Goal: Task Accomplishment & Management: Manage account settings

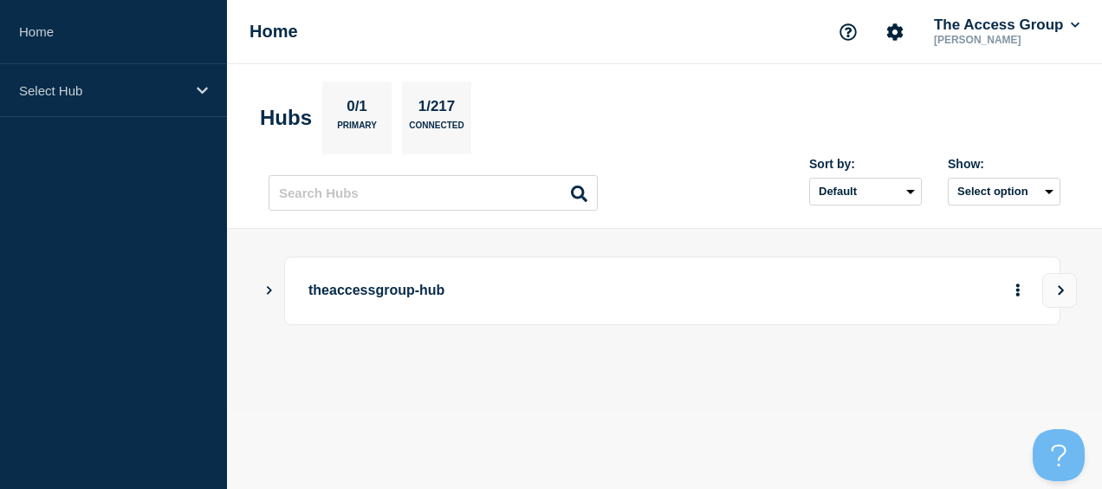
click at [268, 288] on icon "Show Connected Hubs" at bounding box center [268, 289] width 11 height 9
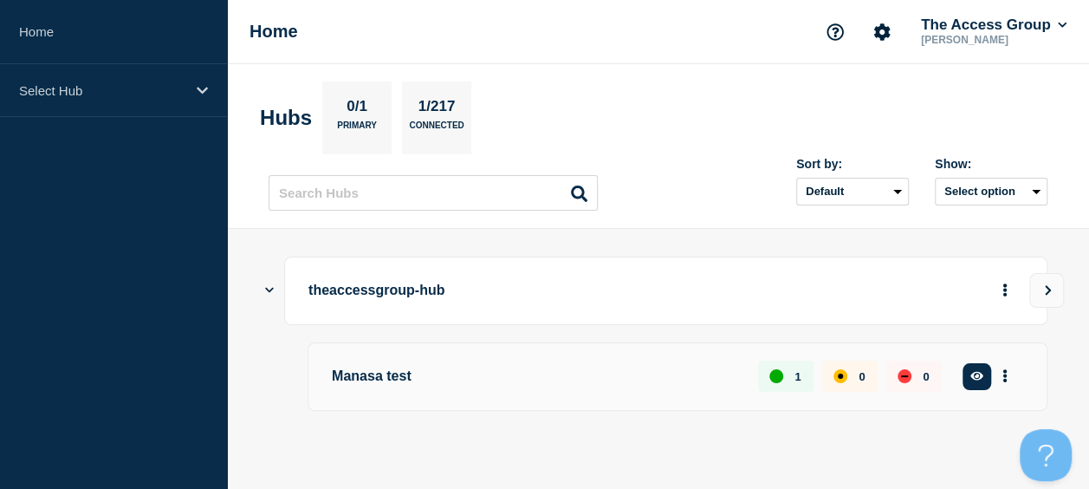
click at [265, 289] on icon "Show Connected Hubs" at bounding box center [269, 289] width 9 height 11
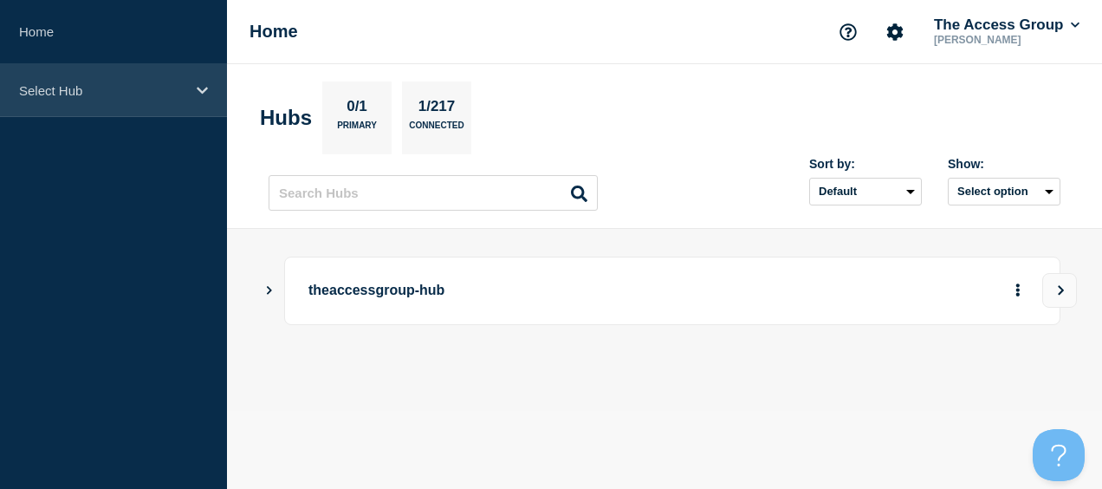
click at [209, 95] on div "Select Hub" at bounding box center [113, 90] width 227 height 53
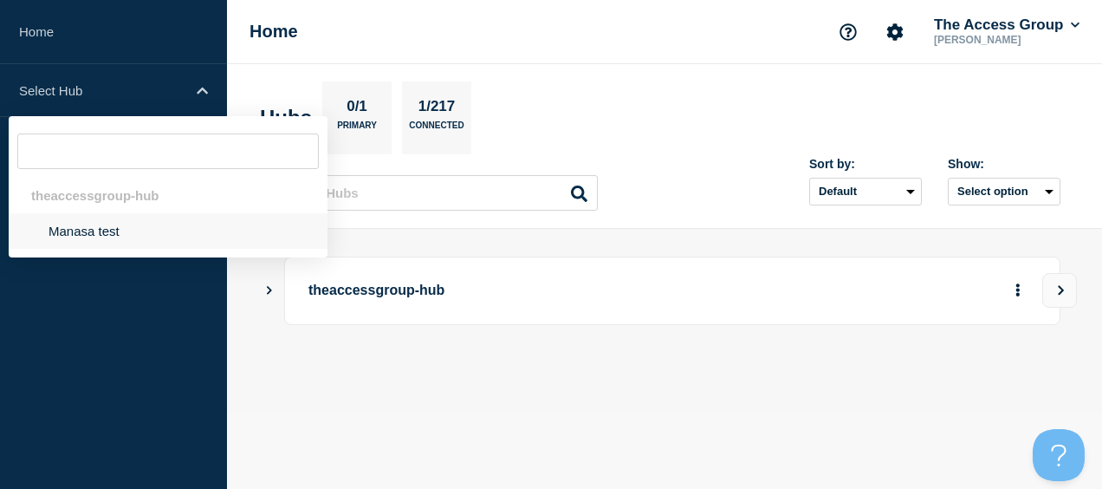
click at [106, 225] on li "Manasa test" at bounding box center [168, 231] width 319 height 36
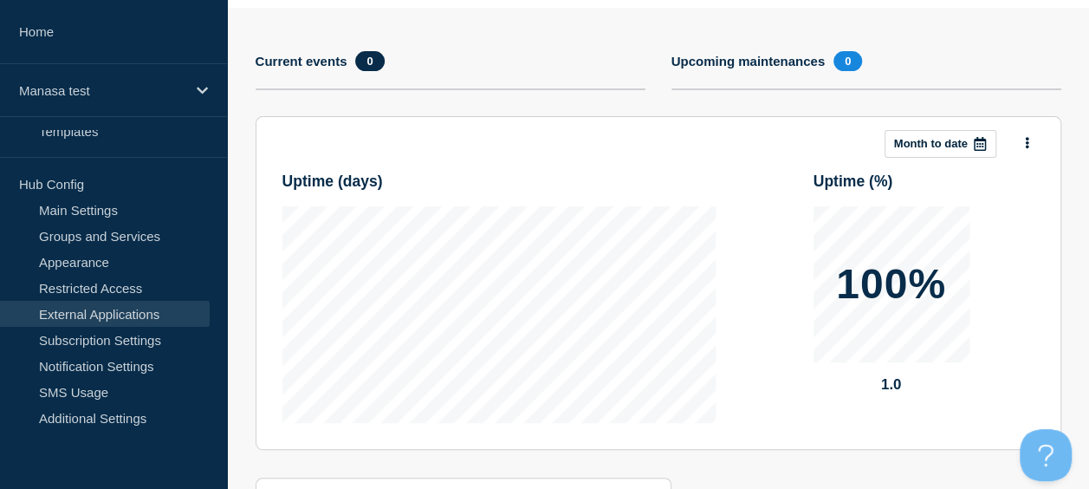
scroll to position [173, 0]
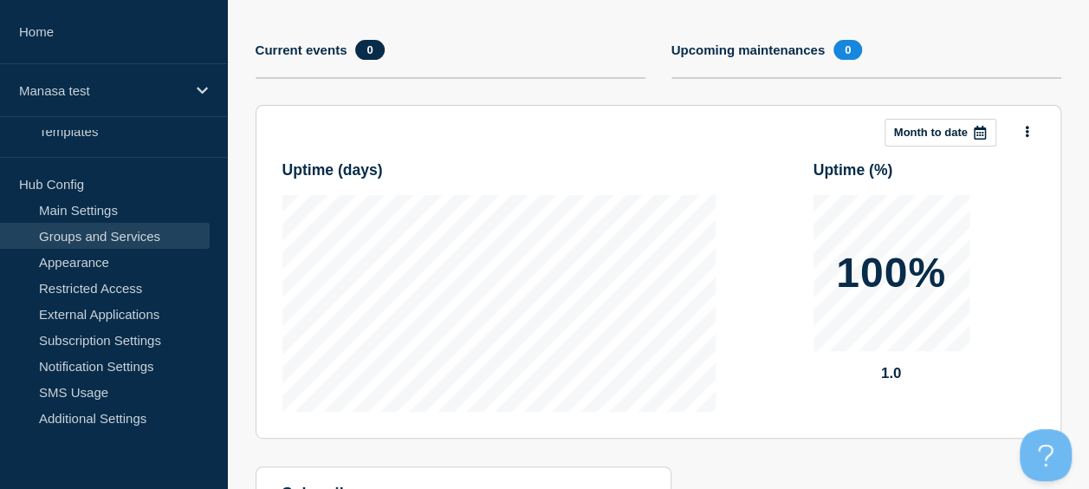
click at [106, 224] on link "Groups and Services" at bounding box center [105, 236] width 210 height 26
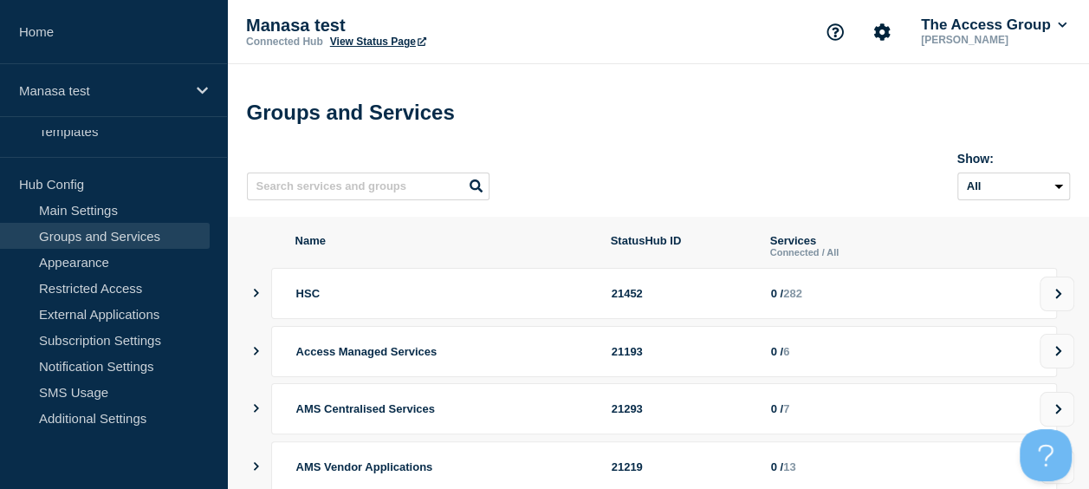
click at [262, 300] on div "HSC 21452 0 / 282" at bounding box center [656, 293] width 801 height 51
click at [306, 300] on span "HSC" at bounding box center [307, 293] width 23 height 13
click at [376, 317] on div "HSC 21452 0 / 282" at bounding box center [664, 293] width 786 height 51
click at [1053, 299] on icon at bounding box center [1058, 293] width 11 height 10
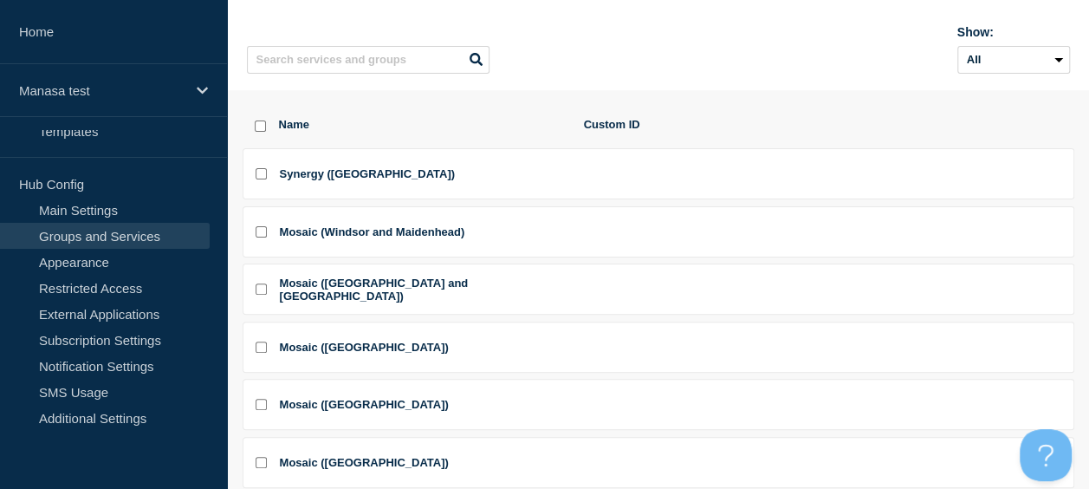
scroll to position [173, 0]
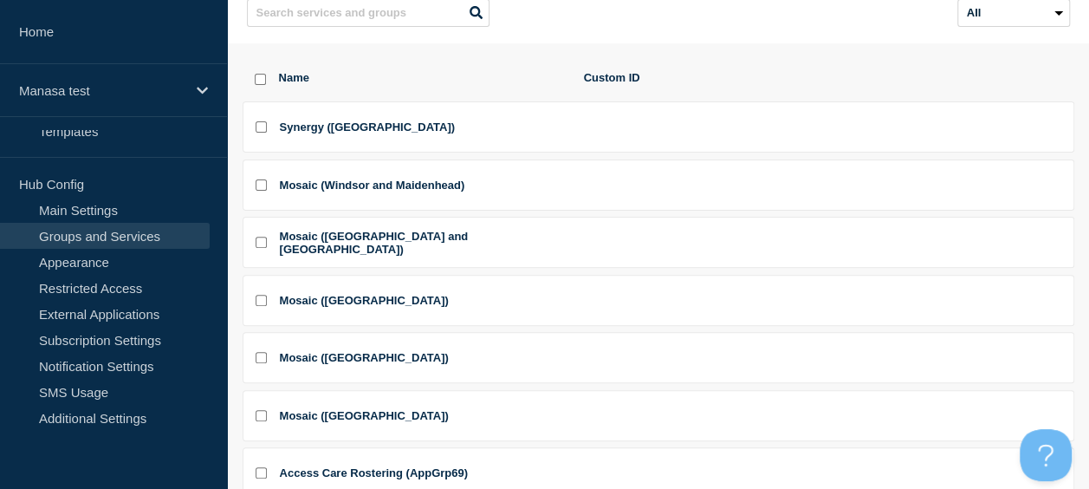
click at [253, 133] on div at bounding box center [255, 127] width 7 height 16
click at [269, 133] on li "Synergy ([GEOGRAPHIC_DATA])" at bounding box center [659, 126] width 832 height 51
click at [263, 130] on input "Synergy (Portsmouth) checkbox" at bounding box center [261, 126] width 11 height 11
click at [337, 133] on span "Synergy ([GEOGRAPHIC_DATA])" at bounding box center [367, 126] width 175 height 13
click at [253, 133] on div at bounding box center [255, 127] width 7 height 16
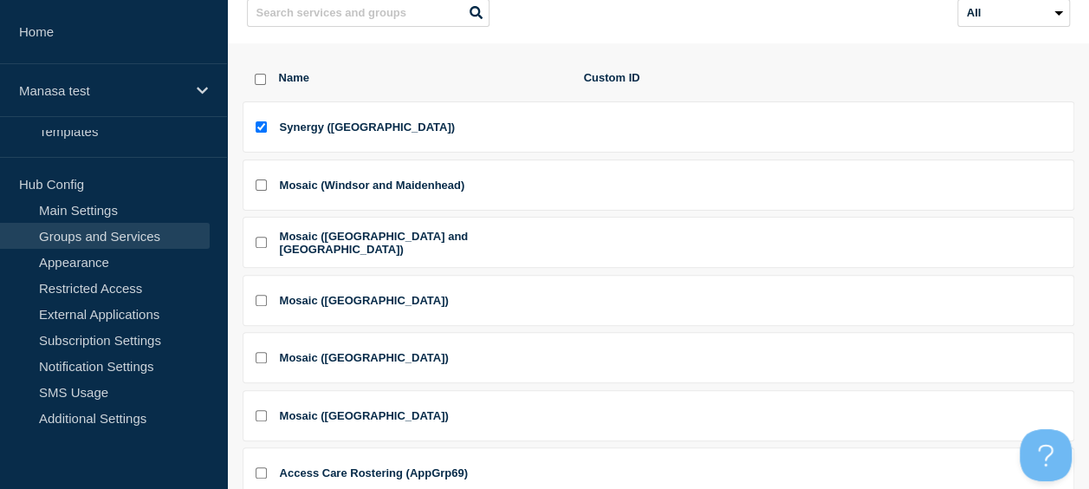
click at [256, 133] on input "Synergy (Portsmouth) checkbox" at bounding box center [261, 126] width 11 height 11
checkbox input "false"
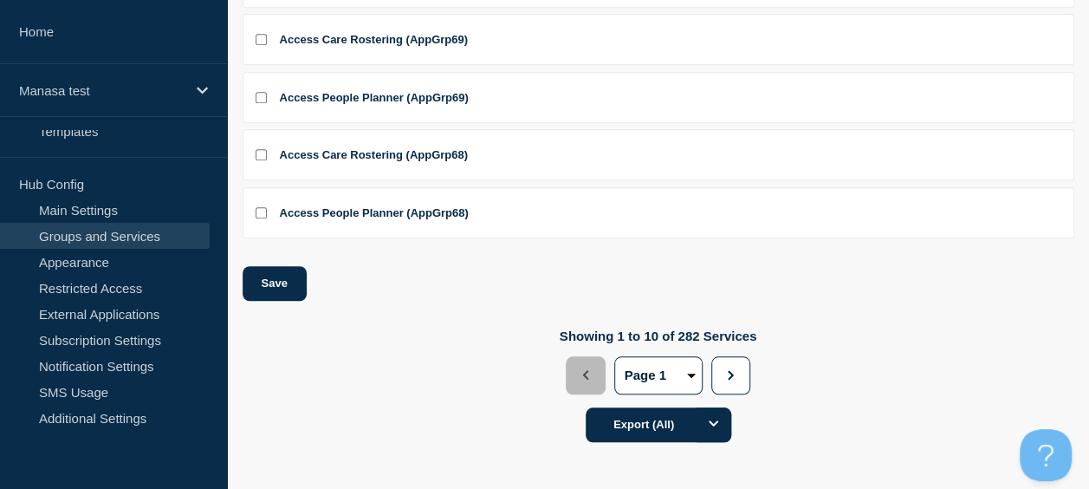
scroll to position [619, 0]
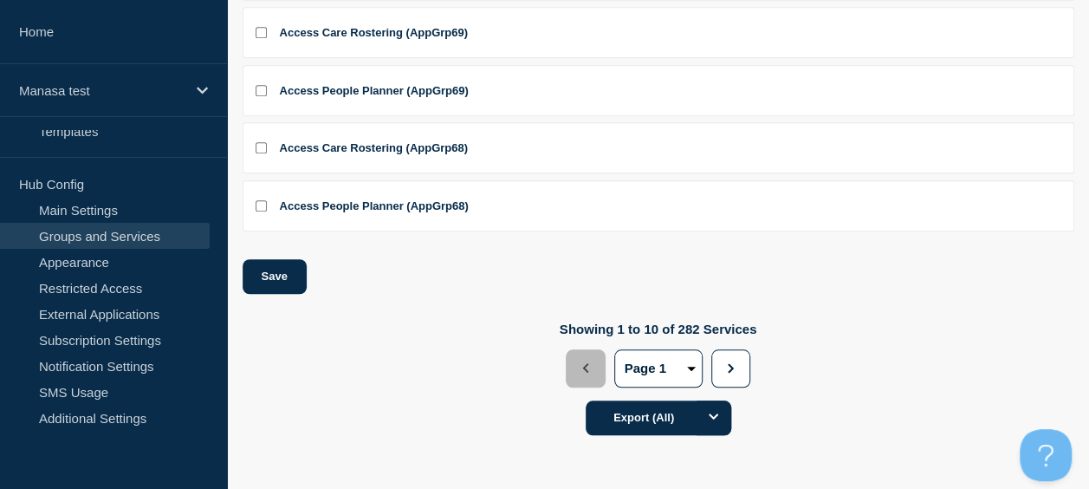
click at [340, 208] on span "Access People Planner (AppGrp68)" at bounding box center [374, 205] width 189 height 13
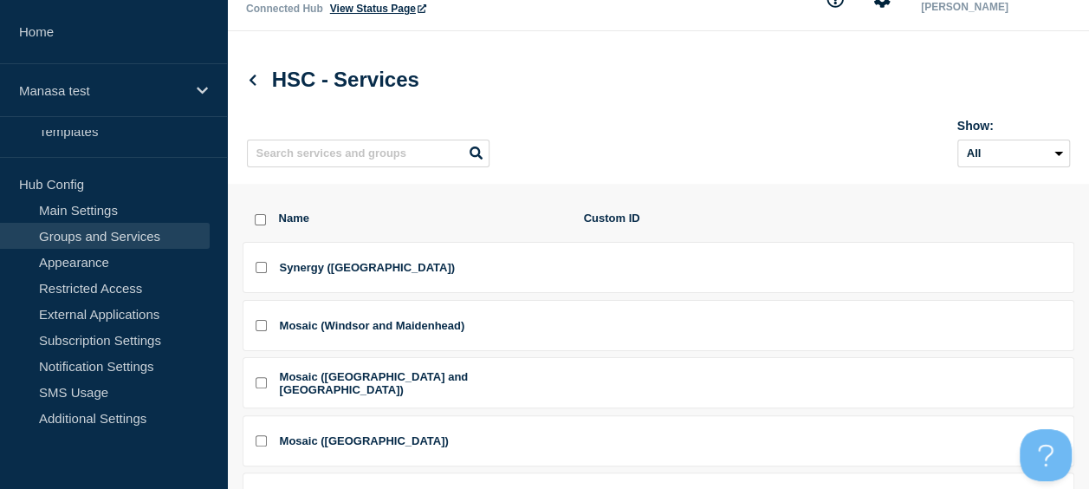
scroll to position [0, 0]
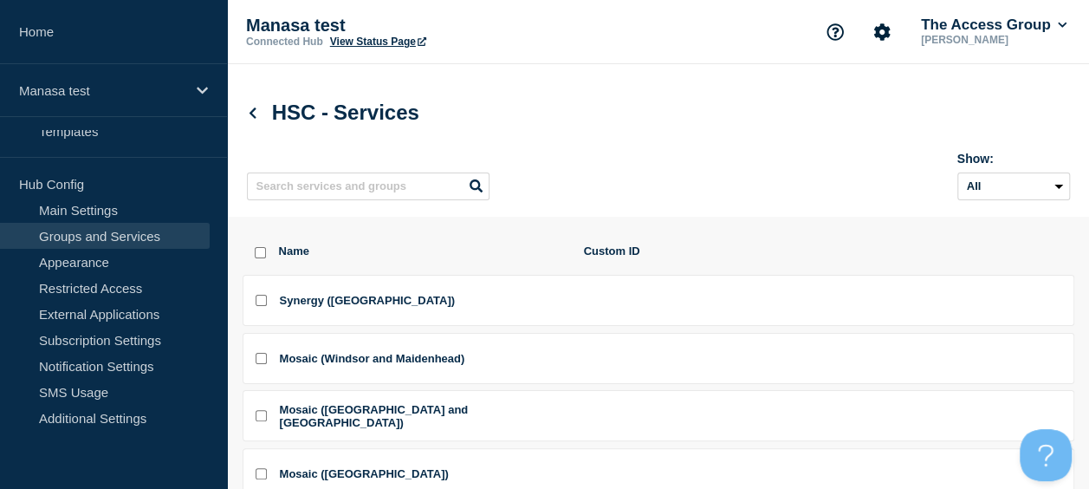
click at [275, 119] on span "HSC -" at bounding box center [300, 111] width 56 height 23
click at [255, 115] on icon at bounding box center [252, 112] width 13 height 11
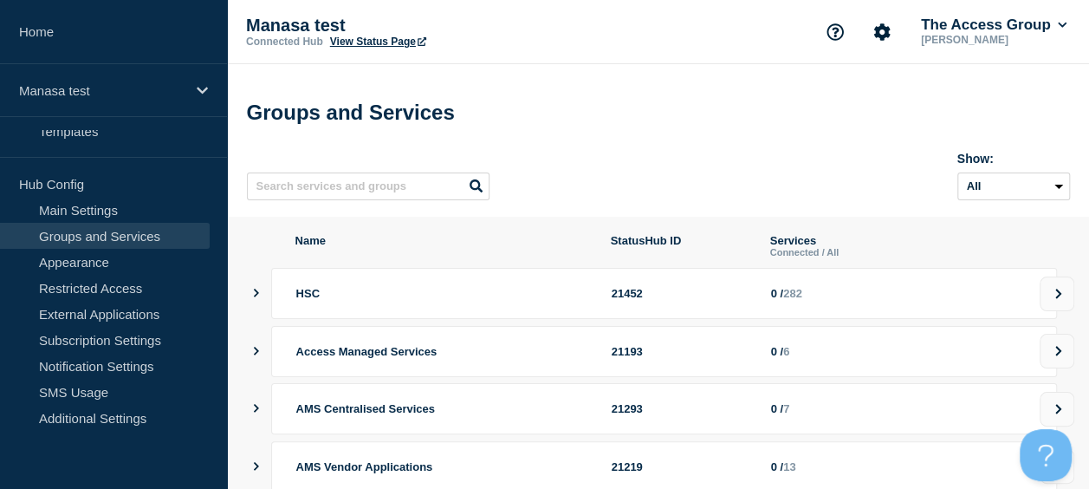
click at [256, 297] on icon "showServices" at bounding box center [255, 292] width 11 height 9
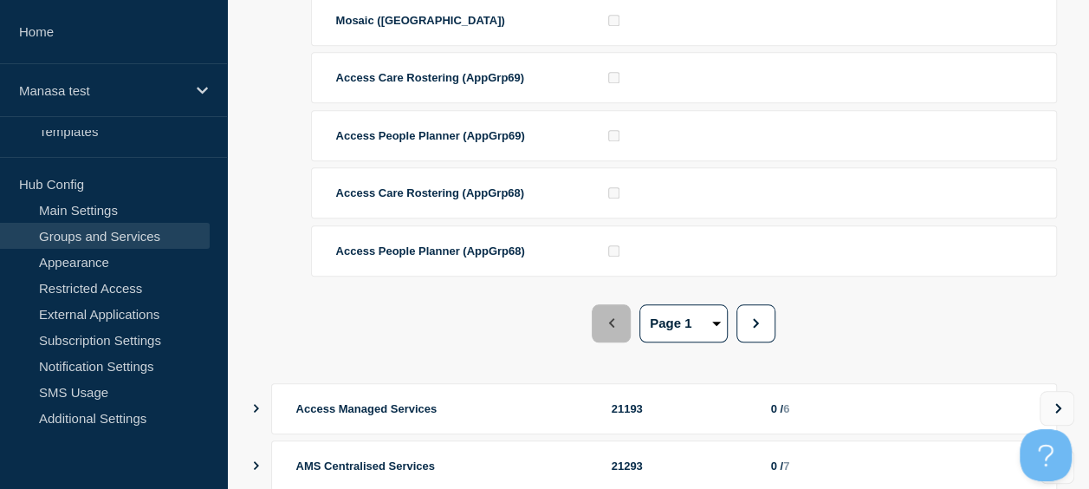
scroll to position [693, 0]
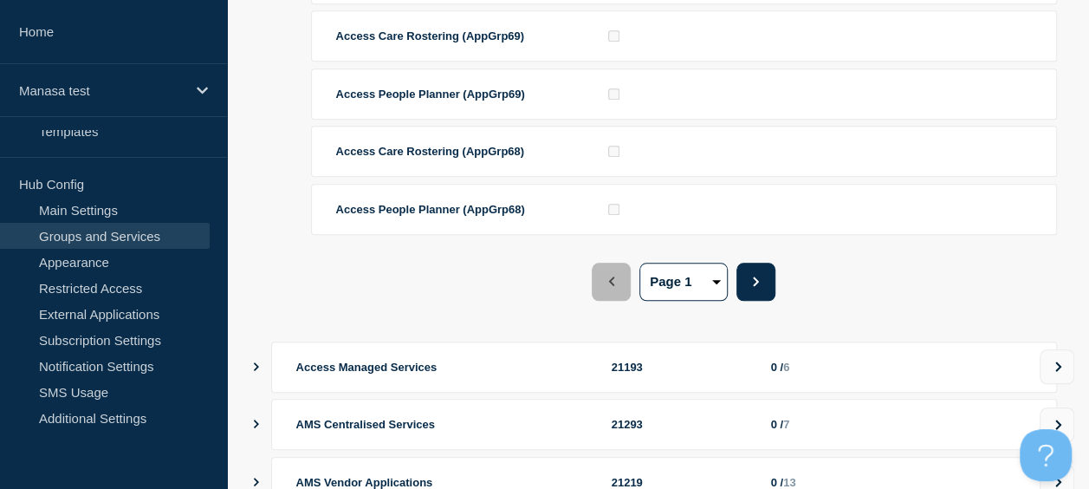
click at [762, 286] on span "button" at bounding box center [755, 281] width 13 height 10
select select "2"
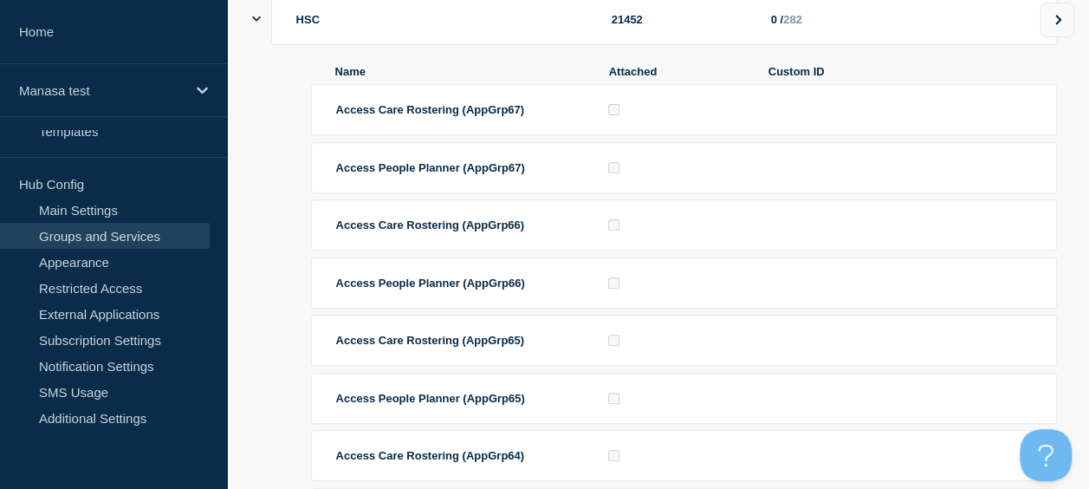
scroll to position [260, 0]
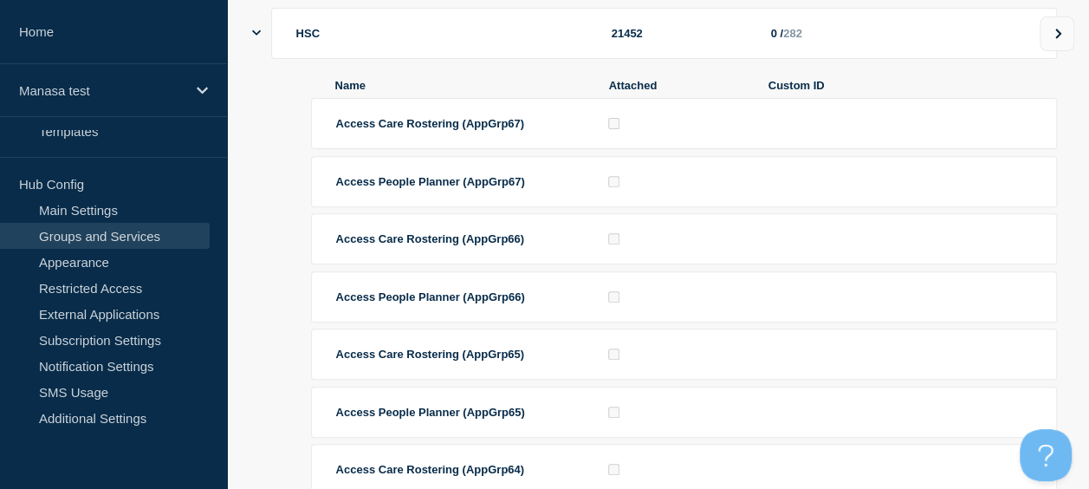
click at [401, 130] on span "Access Care Rostering (AppGrp67)" at bounding box center [430, 123] width 188 height 13
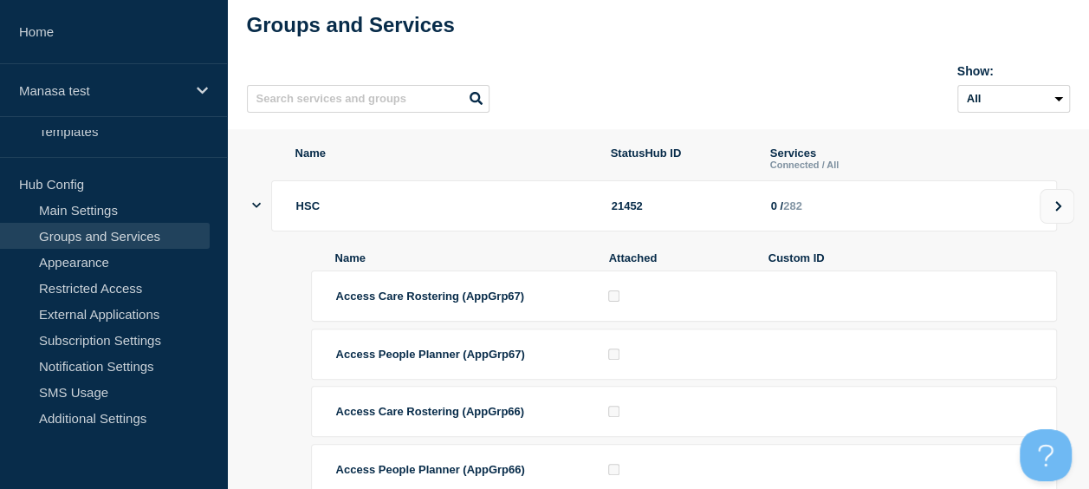
scroll to position [87, 0]
click at [826, 265] on span "Custom ID" at bounding box center [900, 258] width 264 height 13
click at [795, 198] on div "HSC 21452 0 / 282" at bounding box center [664, 206] width 786 height 51
click at [1047, 213] on button at bounding box center [1057, 207] width 35 height 35
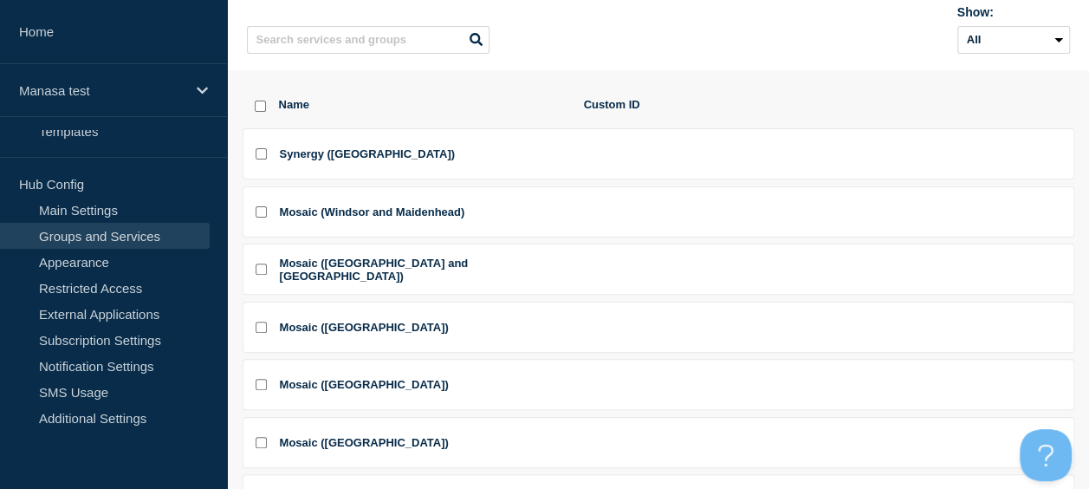
scroll to position [173, 0]
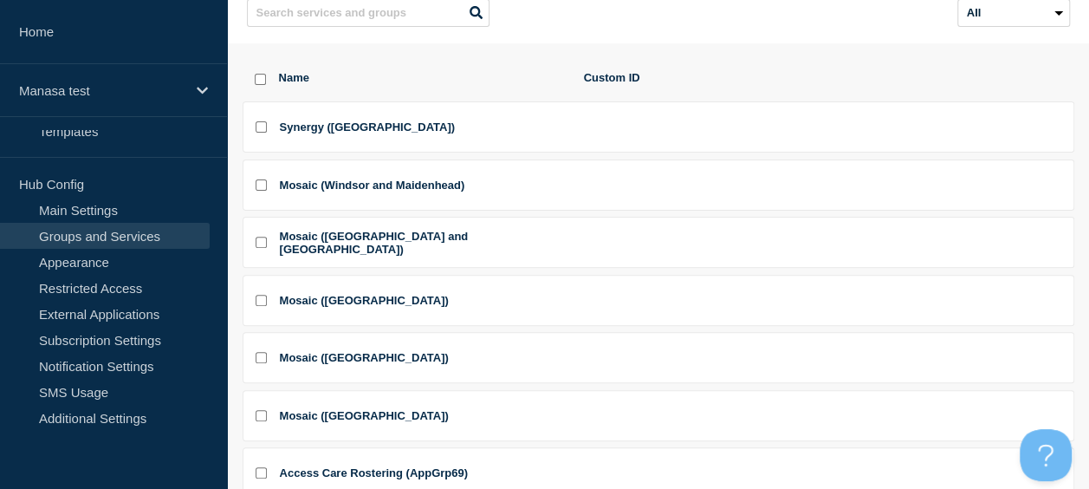
click at [305, 133] on span "Synergy (Portsmouth)" at bounding box center [367, 126] width 175 height 13
click at [252, 133] on div at bounding box center [255, 127] width 7 height 16
click at [262, 133] on input "Synergy (Portsmouth) checkbox" at bounding box center [261, 126] width 11 height 11
checkbox input "true"
click at [323, 133] on span "Synergy (Portsmouth)" at bounding box center [367, 126] width 175 height 13
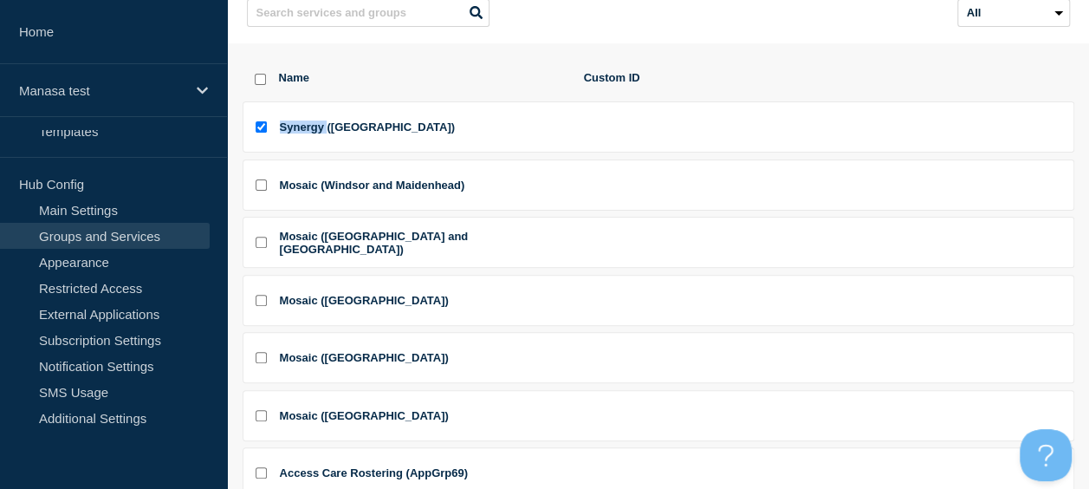
click at [323, 133] on span "Synergy (Portsmouth)" at bounding box center [367, 126] width 175 height 13
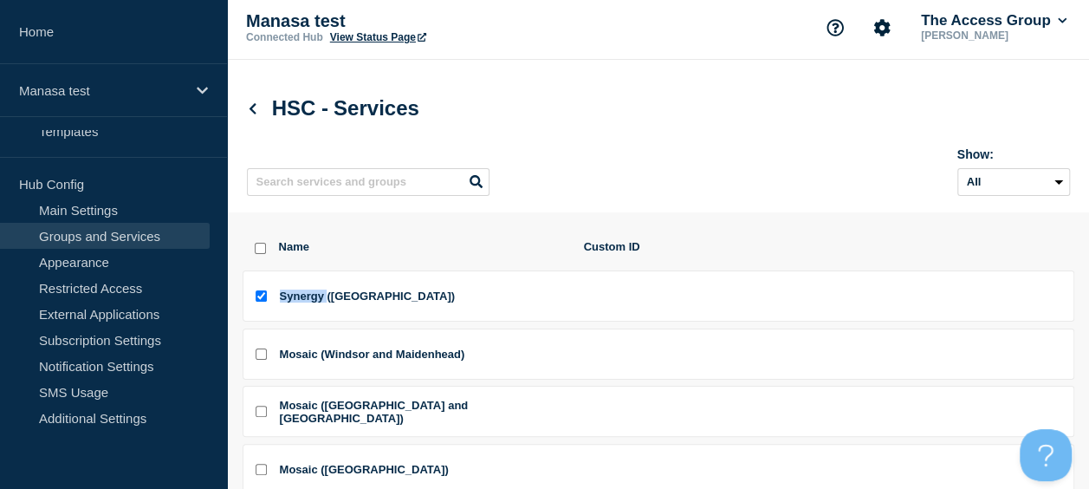
scroll to position [0, 0]
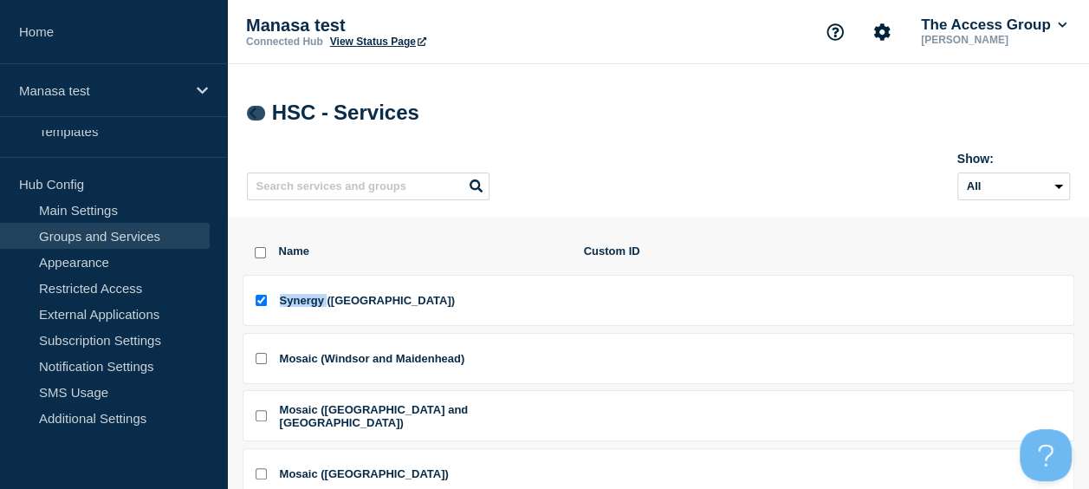
click at [247, 110] on icon at bounding box center [252, 112] width 13 height 11
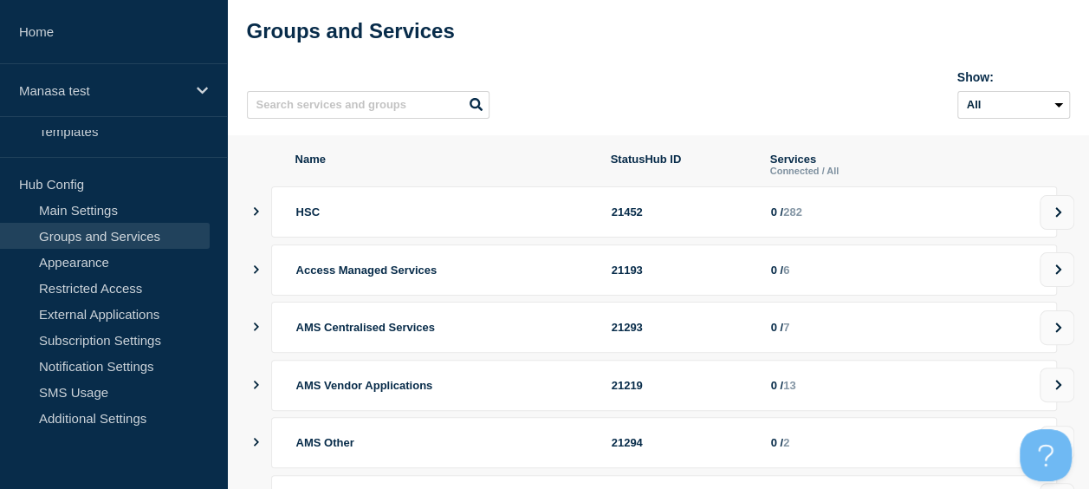
scroll to position [35, 0]
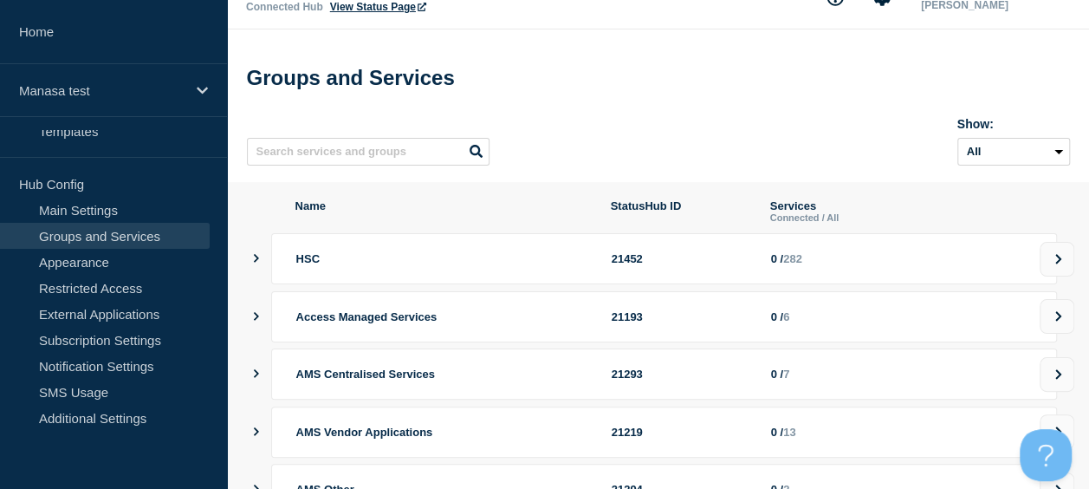
click at [255, 263] on icon "showServices" at bounding box center [255, 258] width 11 height 9
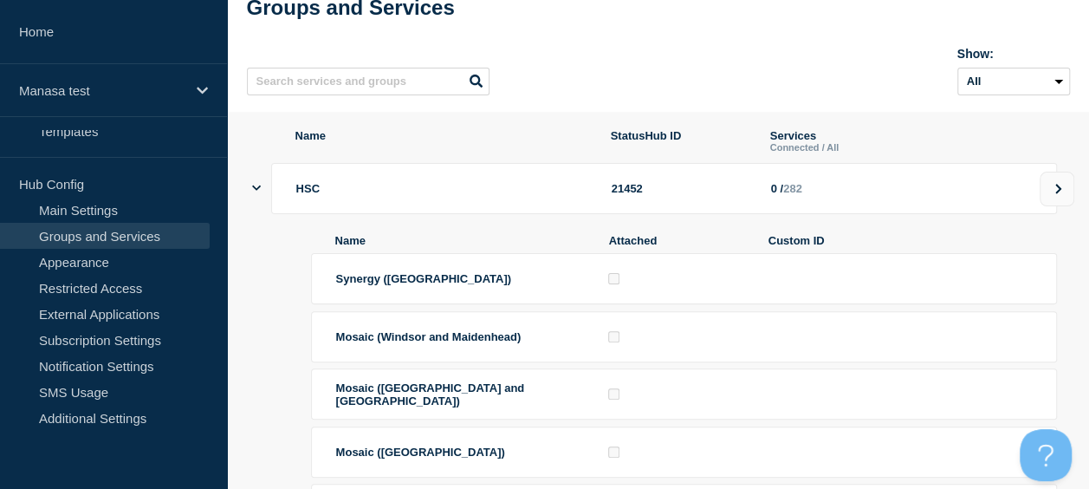
scroll to position [121, 0]
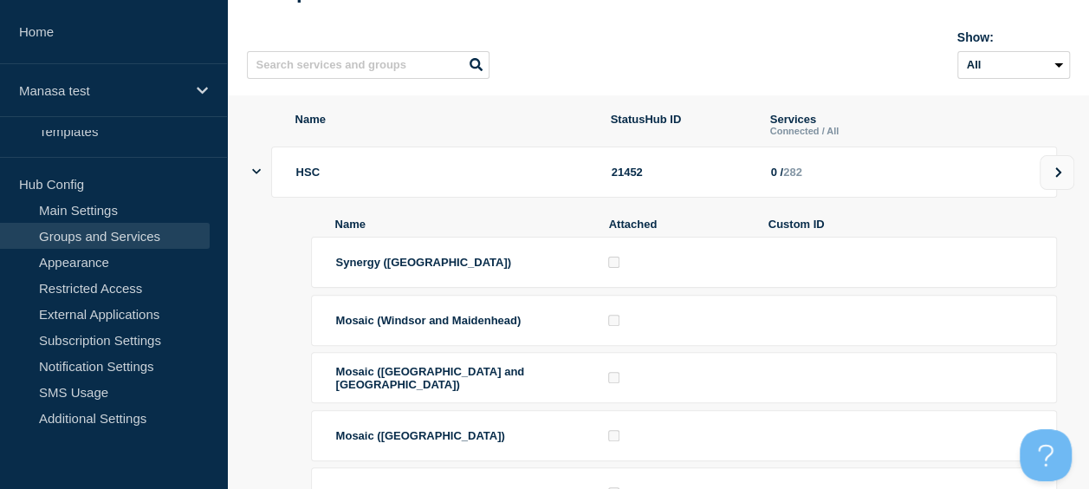
click at [400, 269] on span "Synergy (Portsmouth)" at bounding box center [423, 262] width 175 height 13
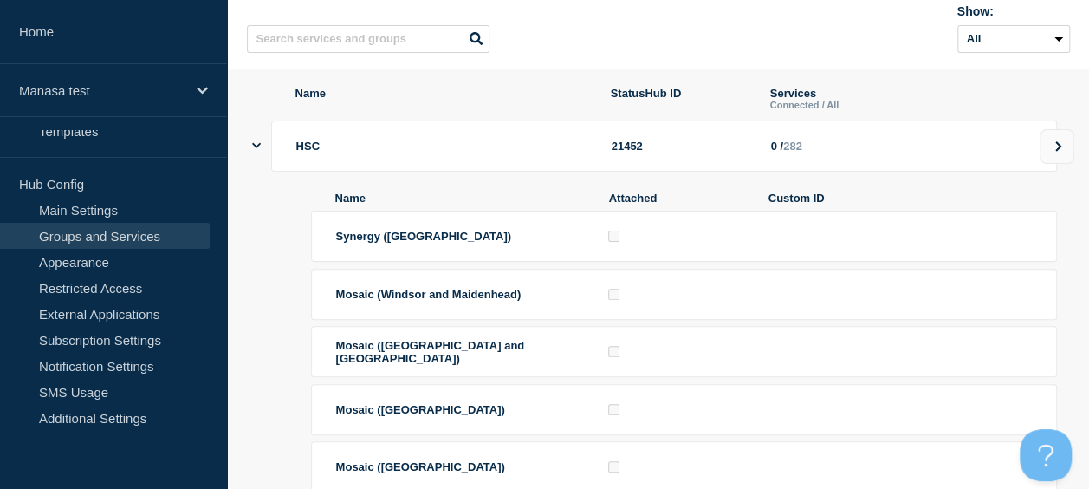
scroll to position [0, 0]
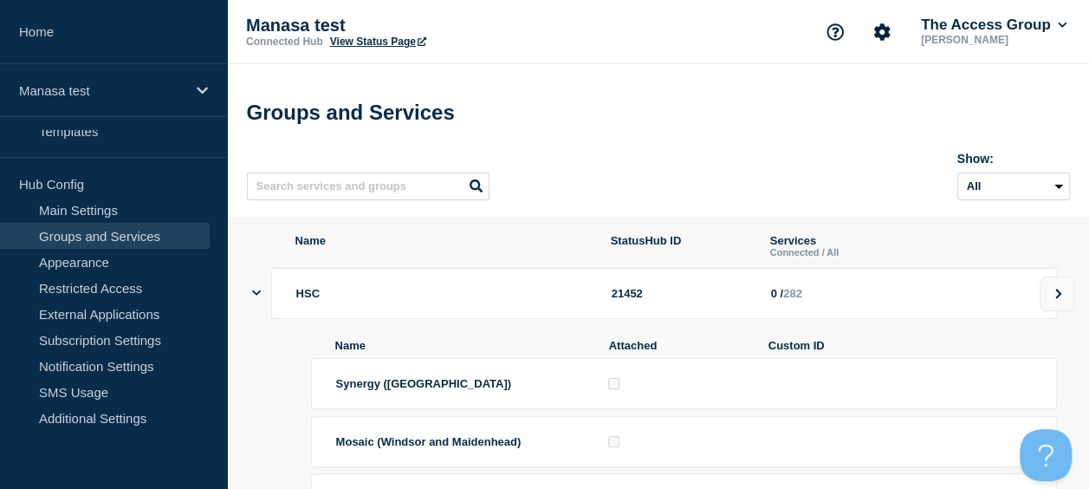
click at [360, 390] on span "Synergy (Portsmouth)" at bounding box center [423, 383] width 175 height 13
drag, startPoint x: 360, startPoint y: 398, endPoint x: 410, endPoint y: 388, distance: 50.3
click at [402, 390] on span "Synergy (Portsmouth)" at bounding box center [423, 383] width 175 height 13
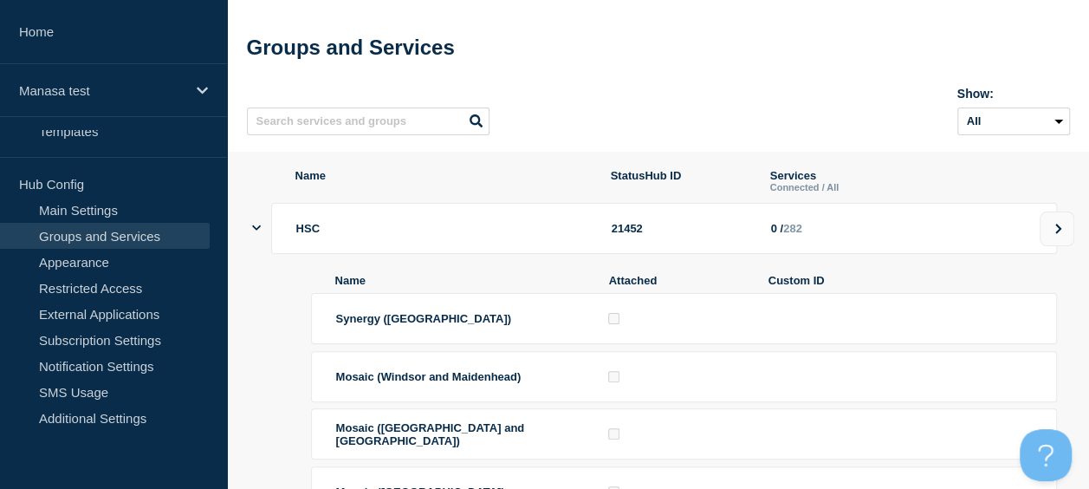
scroll to position [87, 0]
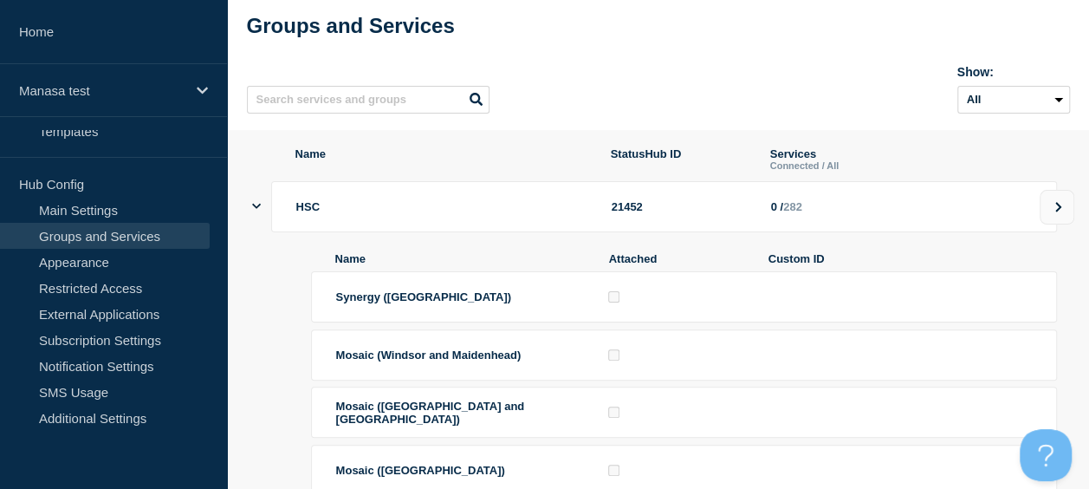
click at [780, 265] on span "Custom ID" at bounding box center [900, 258] width 264 height 13
click at [418, 298] on li "Synergy (Portsmouth)" at bounding box center [684, 296] width 746 height 51
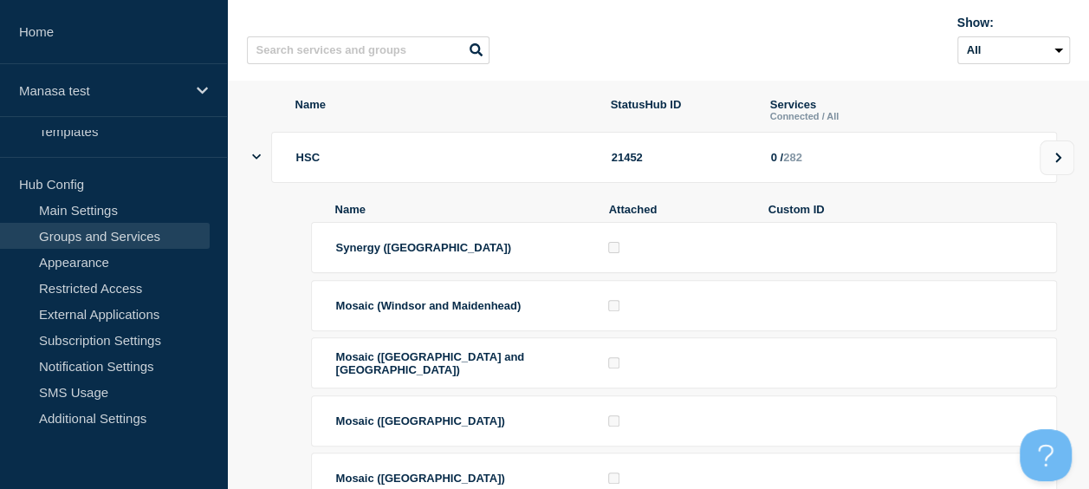
scroll to position [173, 0]
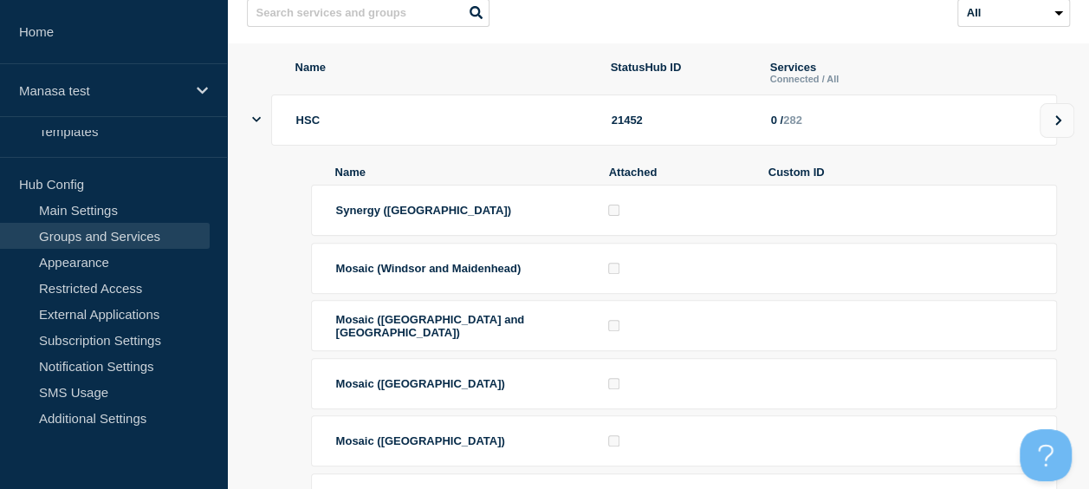
click at [903, 392] on li "Mosaic (North Lanarkshire)" at bounding box center [684, 383] width 746 height 51
click at [1067, 128] on button at bounding box center [1057, 120] width 35 height 35
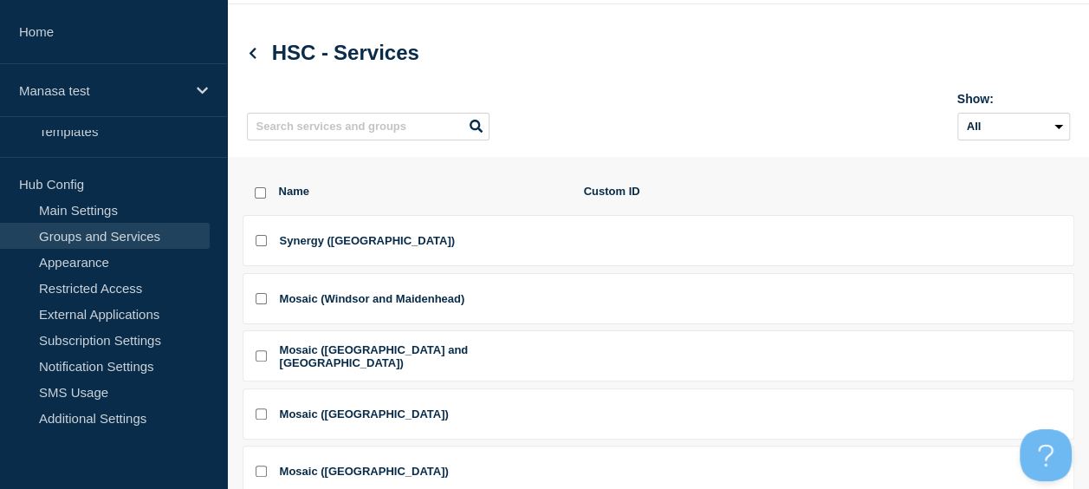
scroll to position [173, 0]
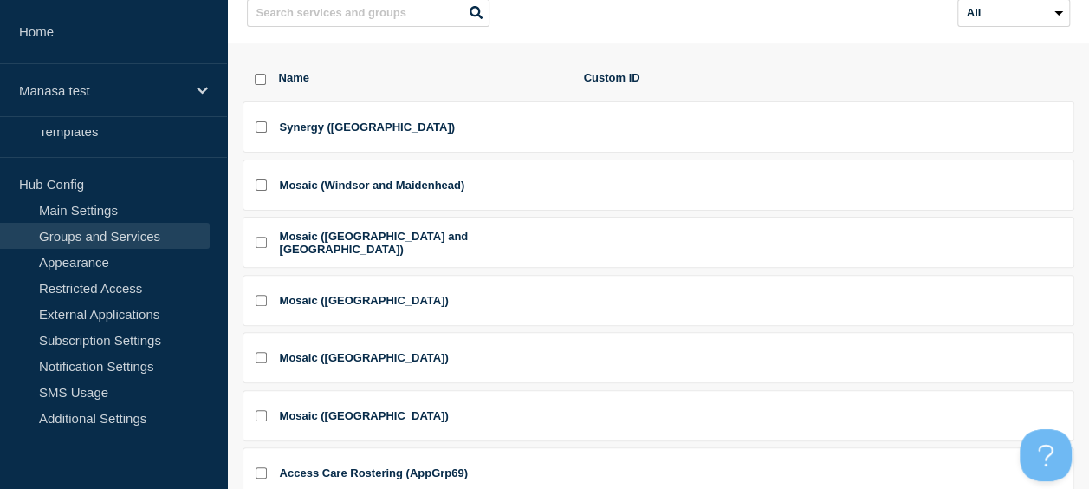
click at [298, 131] on span "Synergy (Portsmouth)" at bounding box center [367, 126] width 175 height 13
click at [263, 132] on li "Synergy (Portsmouth)" at bounding box center [659, 126] width 832 height 51
click at [263, 132] on input "Synergy (Portsmouth) checkbox" at bounding box center [261, 126] width 11 height 11
checkbox input "true"
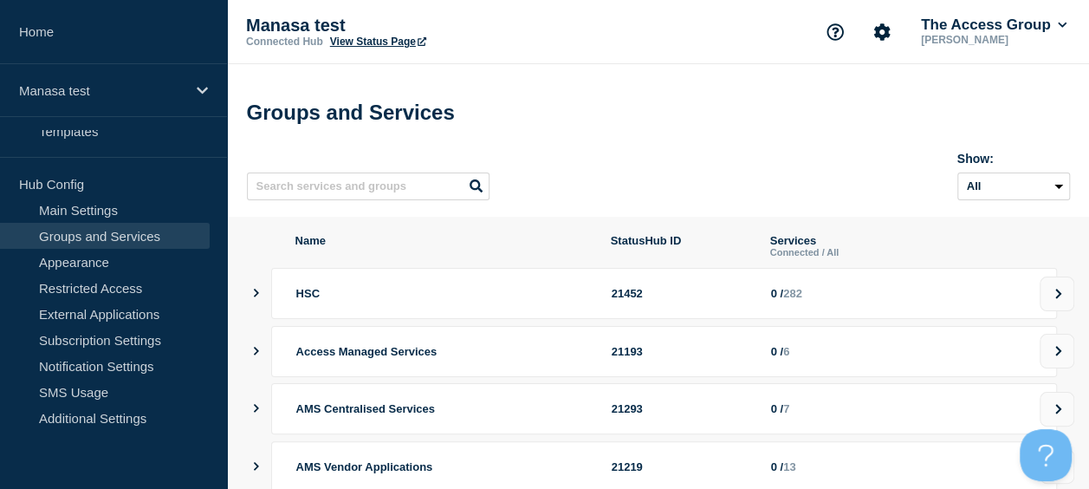
click at [254, 297] on icon "showServices" at bounding box center [255, 292] width 11 height 9
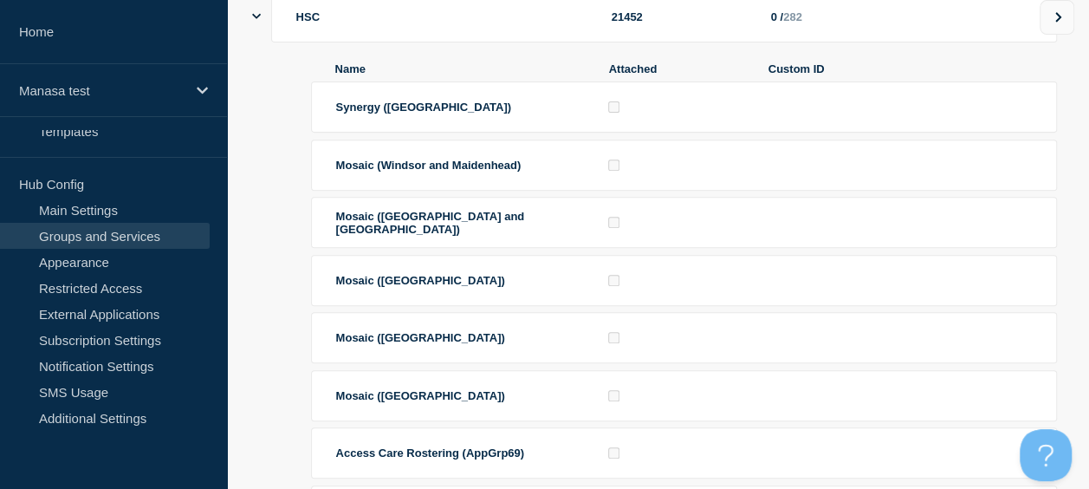
scroll to position [173, 0]
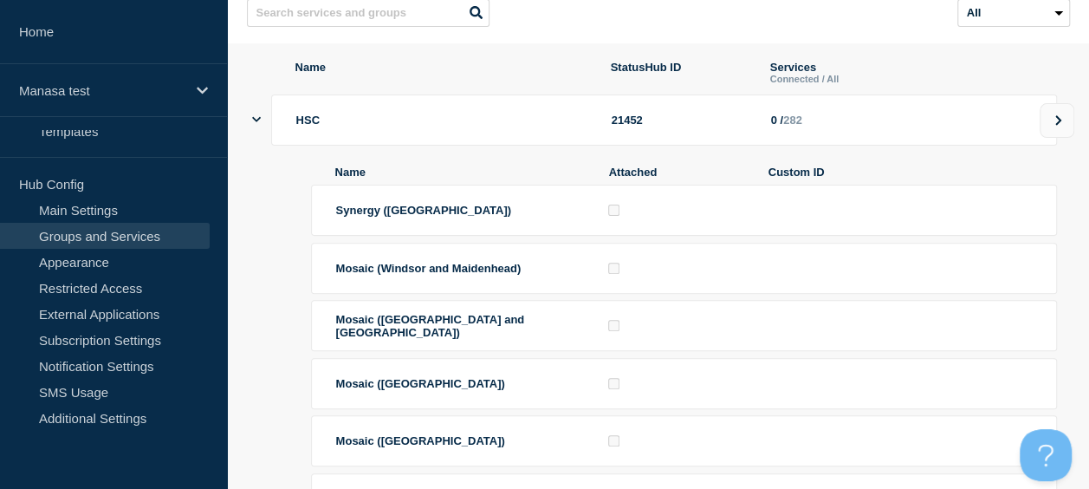
click at [1064, 138] on button at bounding box center [1057, 120] width 35 height 35
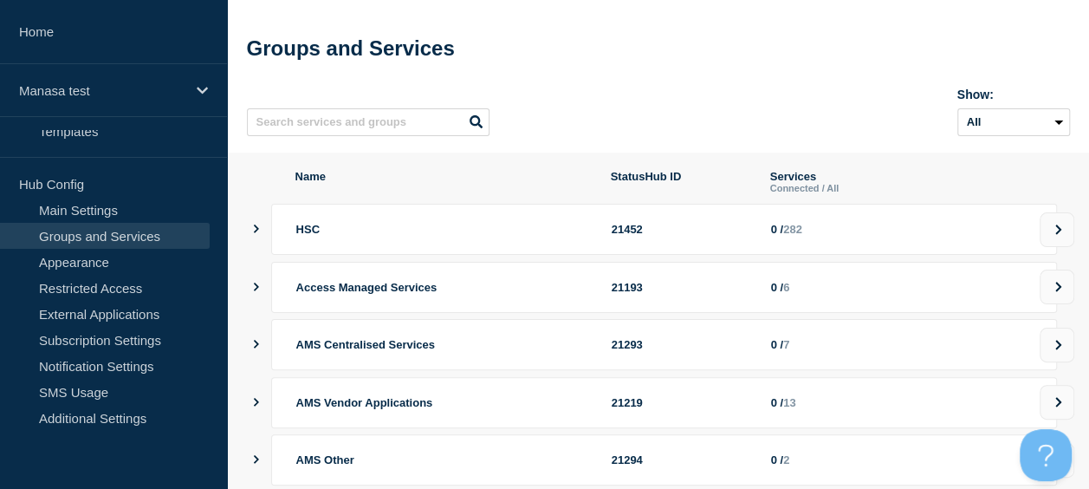
scroll to position [87, 0]
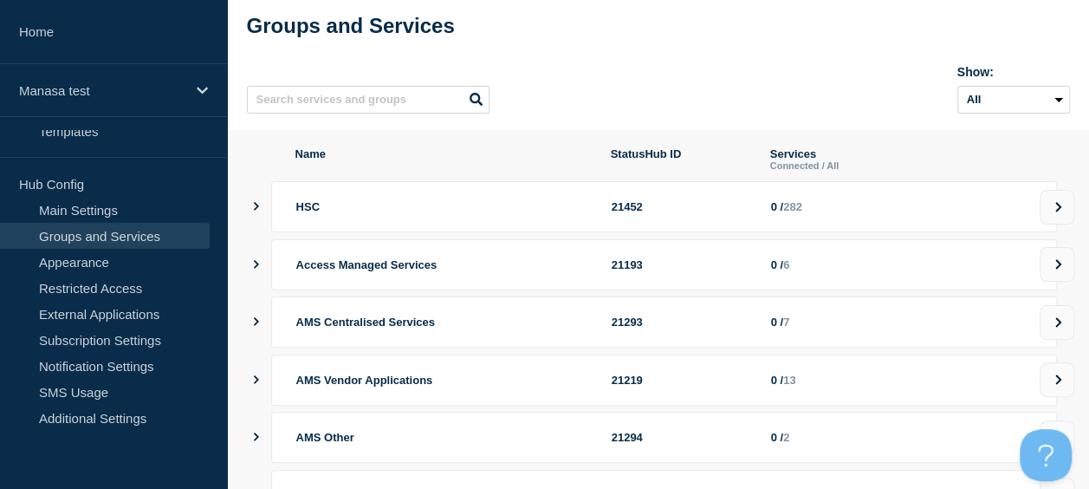
click at [303, 213] on span "HSC" at bounding box center [307, 206] width 23 height 13
click at [253, 211] on icon "showServices" at bounding box center [255, 206] width 11 height 9
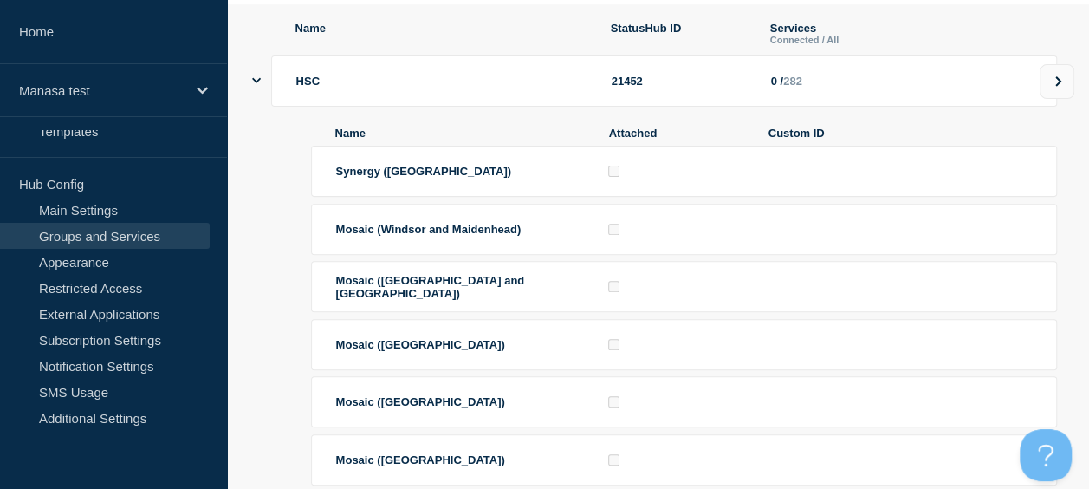
scroll to position [173, 0]
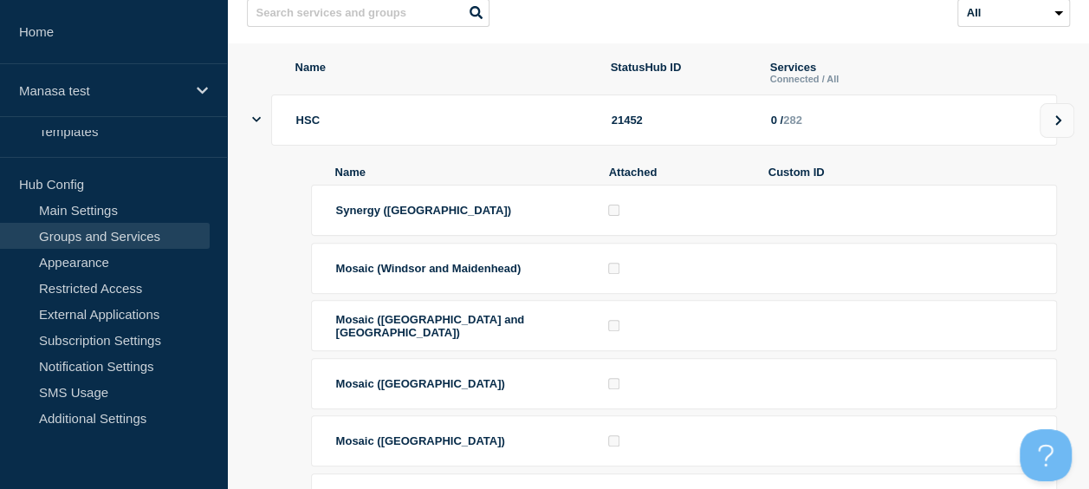
drag, startPoint x: 898, startPoint y: 207, endPoint x: 870, endPoint y: 232, distance: 38.1
click at [898, 207] on li "Synergy (Portsmouth)" at bounding box center [684, 210] width 746 height 51
click at [424, 217] on span "Synergy (Portsmouth)" at bounding box center [423, 210] width 175 height 13
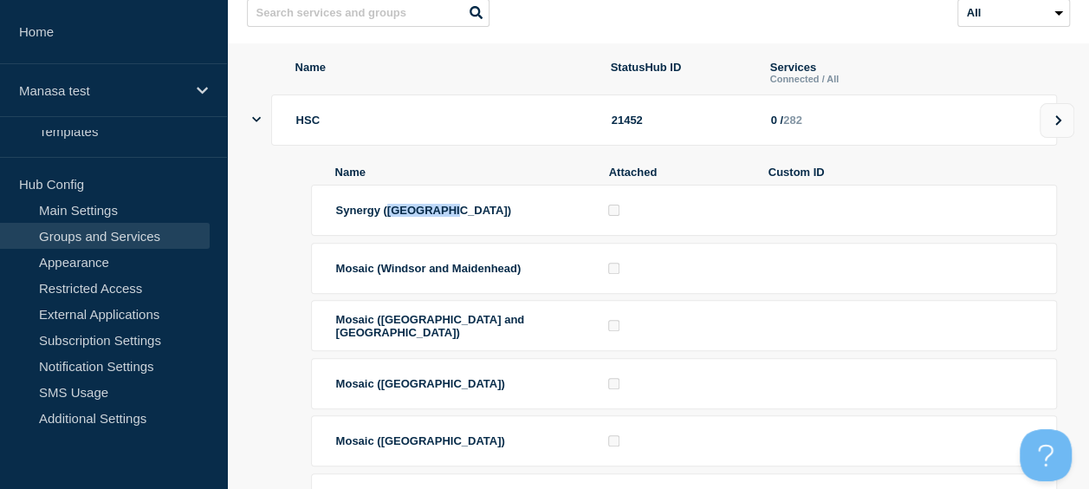
click at [424, 217] on span "Synergy (Portsmouth)" at bounding box center [423, 210] width 175 height 13
click at [397, 120] on div "HSC 21452 0 / 282" at bounding box center [664, 119] width 786 height 51
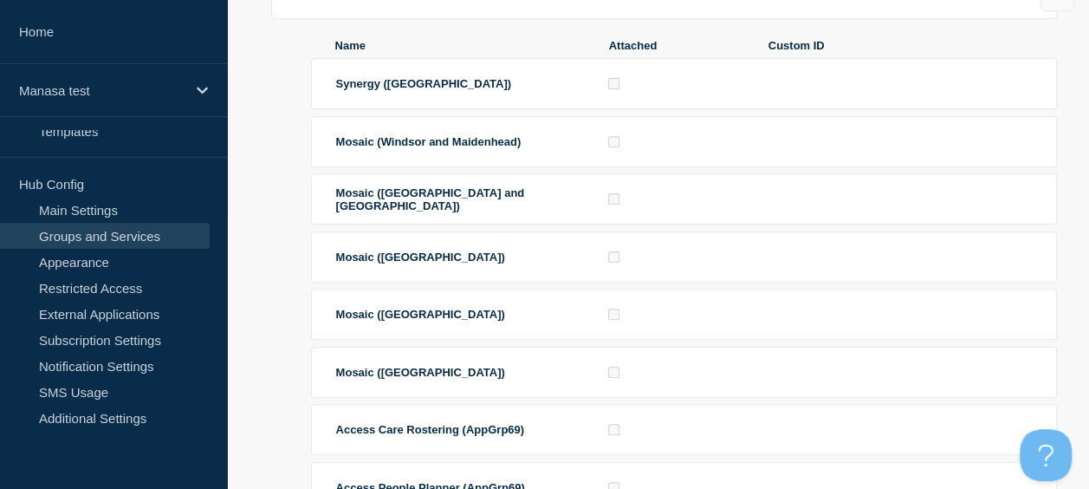
scroll to position [0, 0]
